Goal: Task Accomplishment & Management: Manage account settings

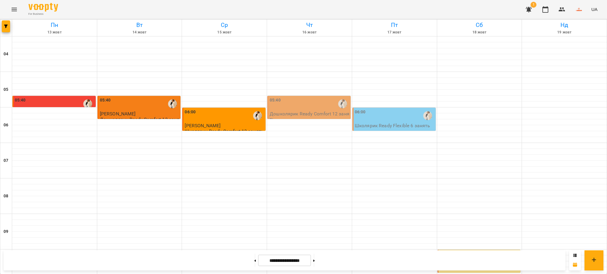
scroll to position [393, 0]
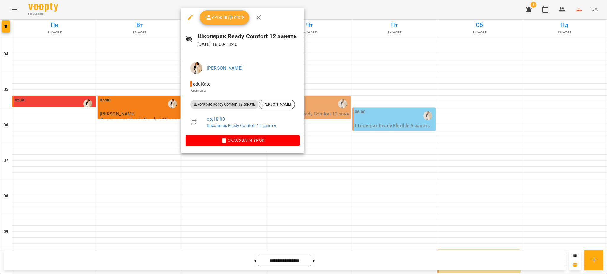
click at [228, 18] on span "Урок відбувся" at bounding box center [224, 17] width 40 height 7
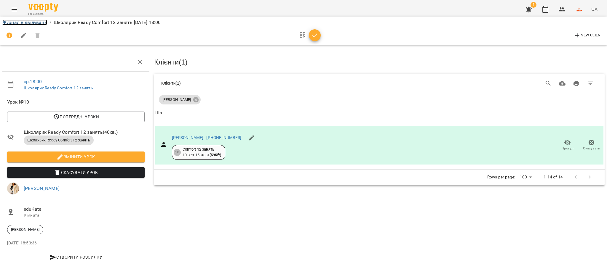
click at [41, 23] on link "Журнал відвідувань" at bounding box center [24, 23] width 45 height 6
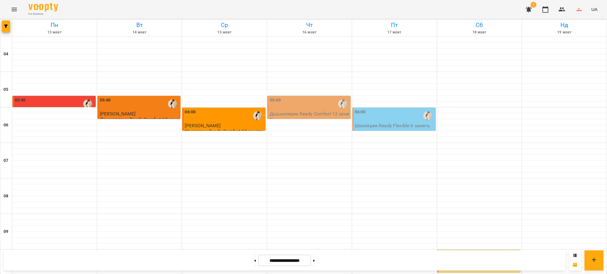
click at [12, 11] on icon "Menu" at bounding box center [14, 10] width 5 height 4
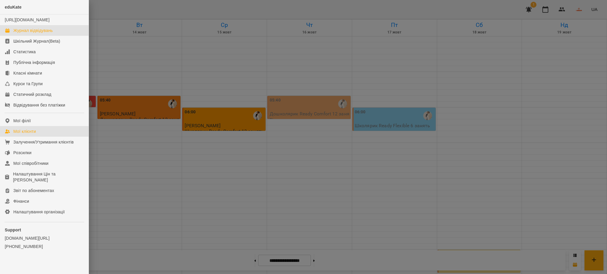
click at [34, 134] on div "Мої клієнти" at bounding box center [24, 132] width 23 height 6
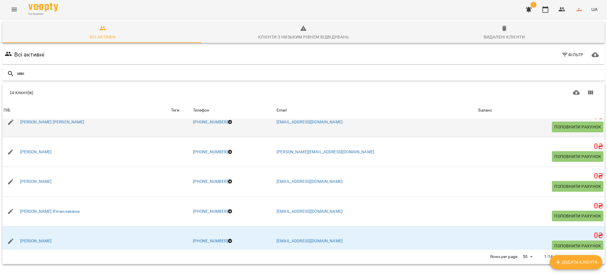
scroll to position [118, 0]
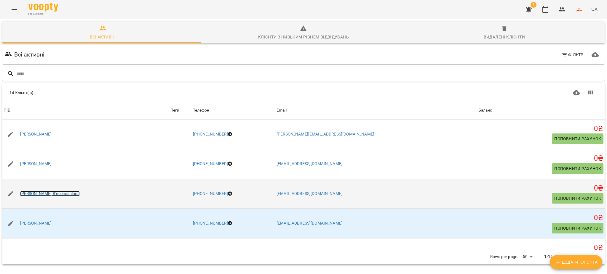
click at [60, 192] on link "[PERSON_NAME] В'ячеславівна" at bounding box center [50, 194] width 60 height 6
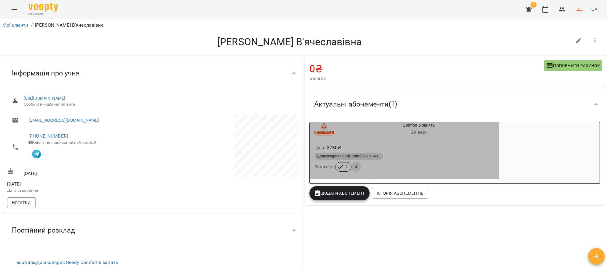
click at [333, 154] on span "Дошколярик Ready Comfort 6 занять" at bounding box center [348, 156] width 68 height 5
